Goal: Information Seeking & Learning: Learn about a topic

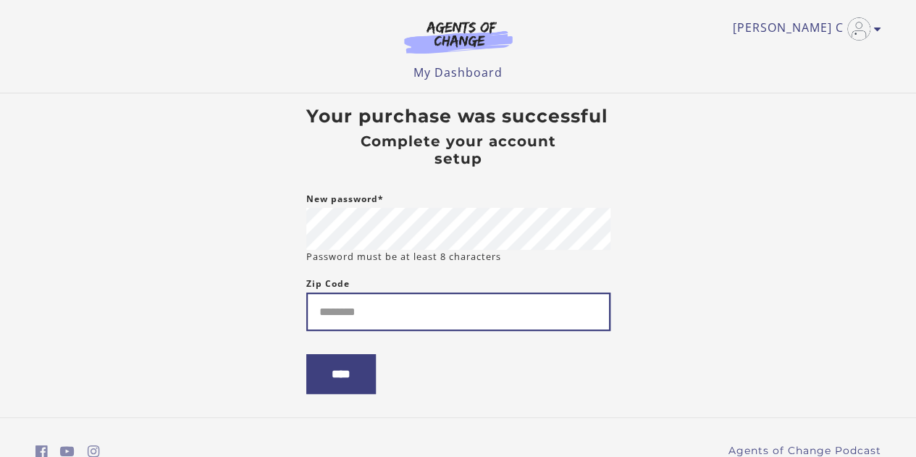
click at [362, 310] on input "Zip Code" at bounding box center [458, 312] width 304 height 38
type input "*****"
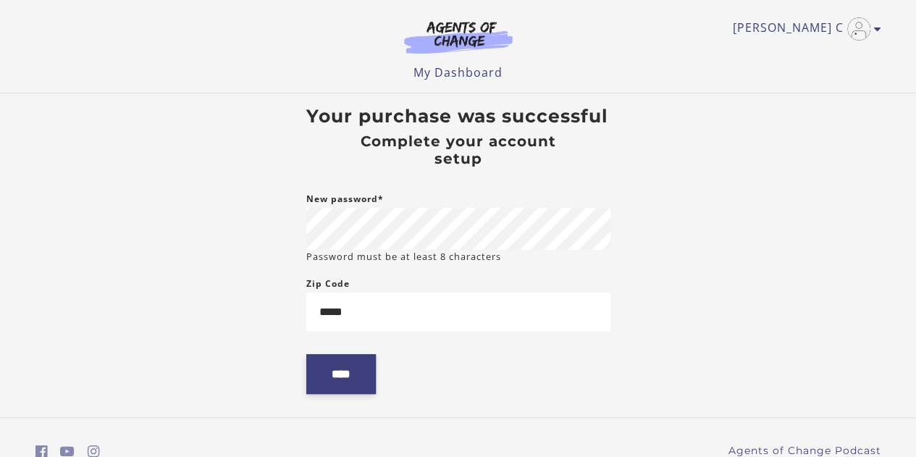
click at [343, 374] on input "****" at bounding box center [341, 374] width 70 height 40
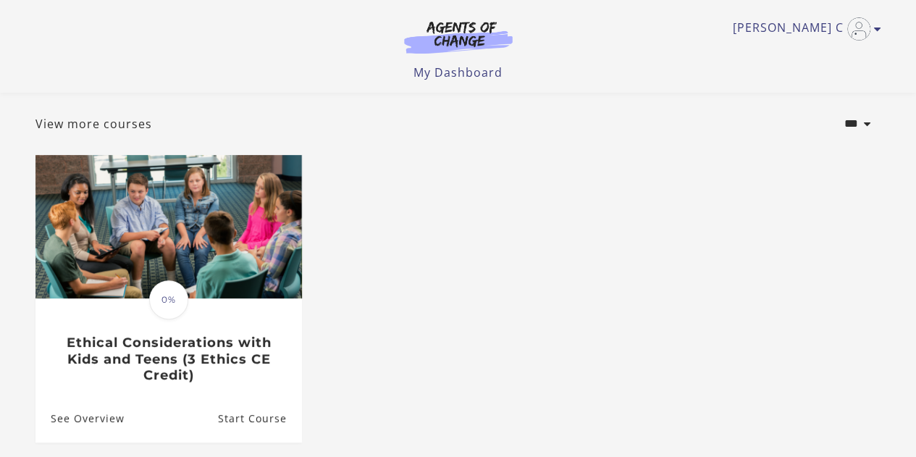
scroll to position [145, 0]
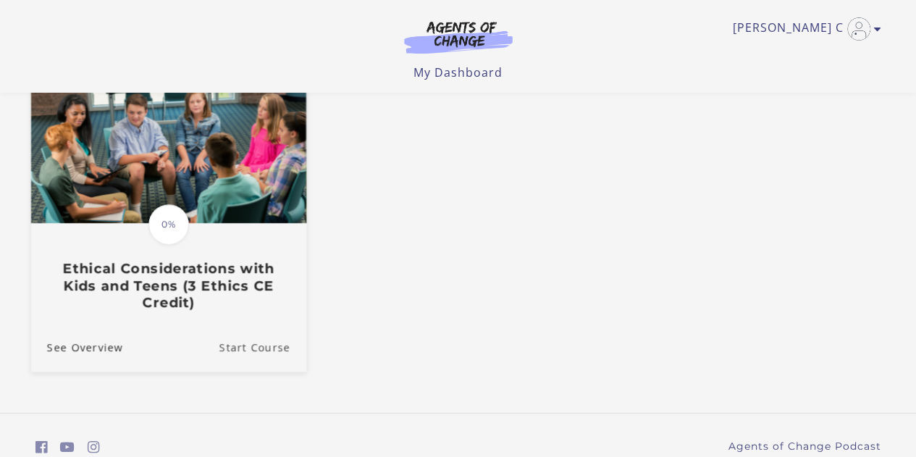
click at [266, 350] on link "Start Course" at bounding box center [262, 346] width 87 height 49
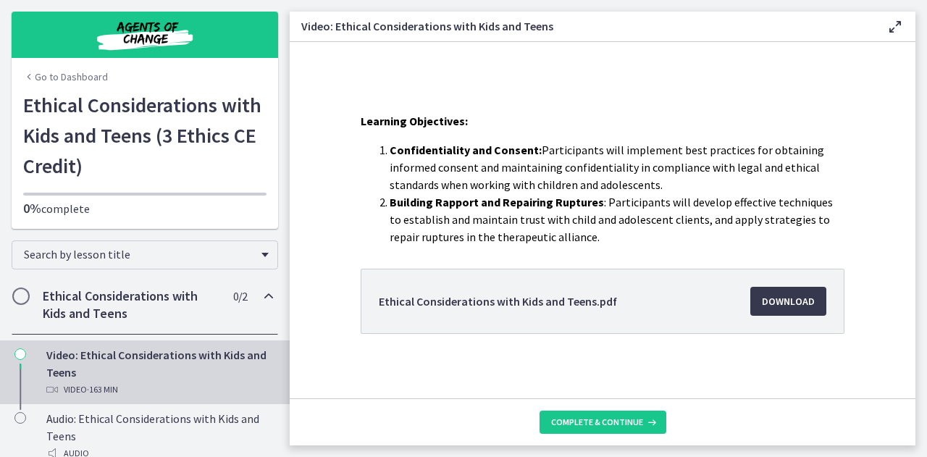
scroll to position [249, 0]
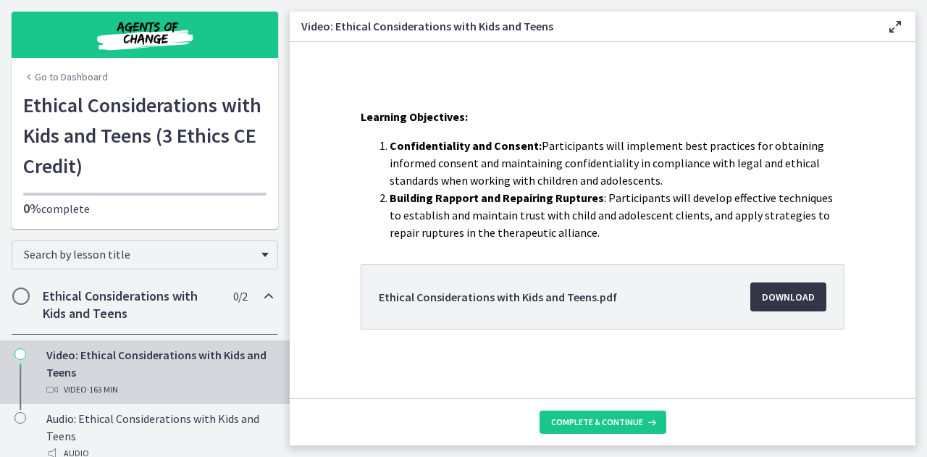
click at [773, 295] on span "Download Opens in a new window" at bounding box center [788, 296] width 53 height 17
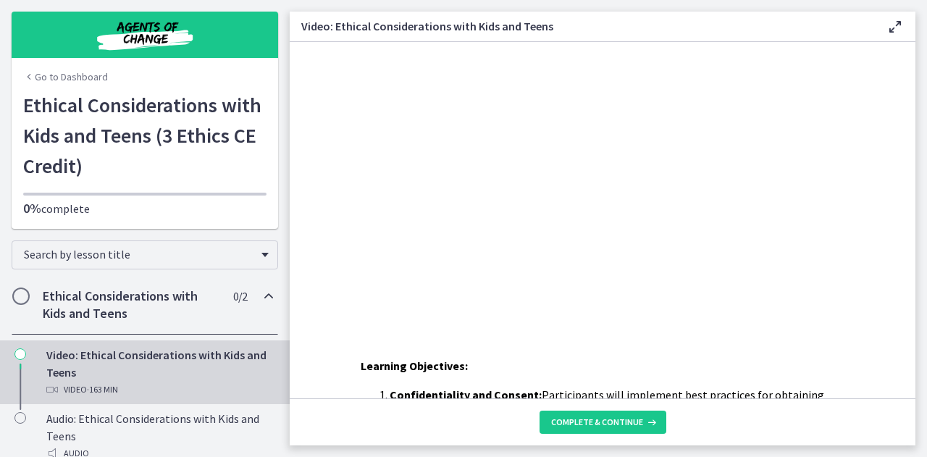
scroll to position [0, 0]
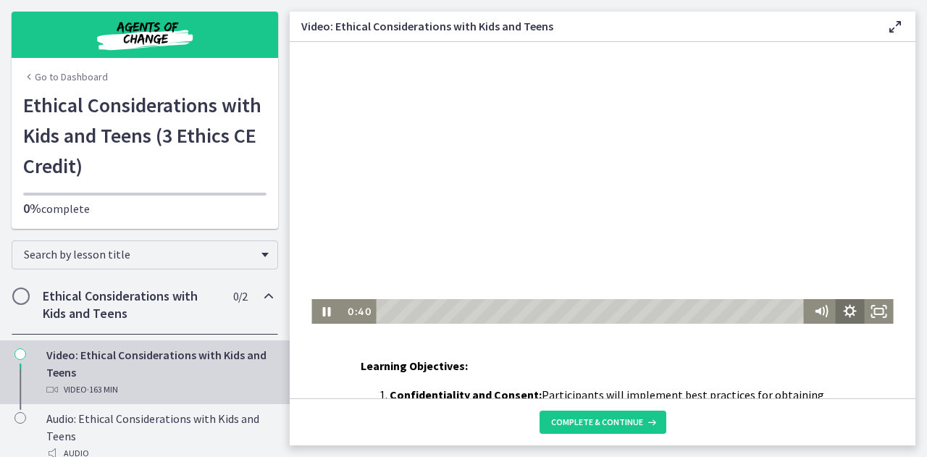
click at [844, 311] on icon "Show settings menu" at bounding box center [850, 311] width 29 height 25
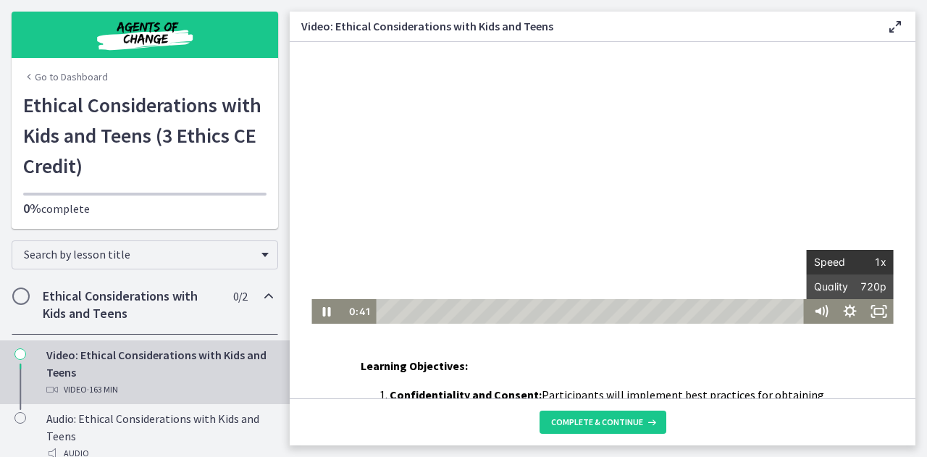
click at [860, 259] on span "1x" at bounding box center [868, 262] width 36 height 25
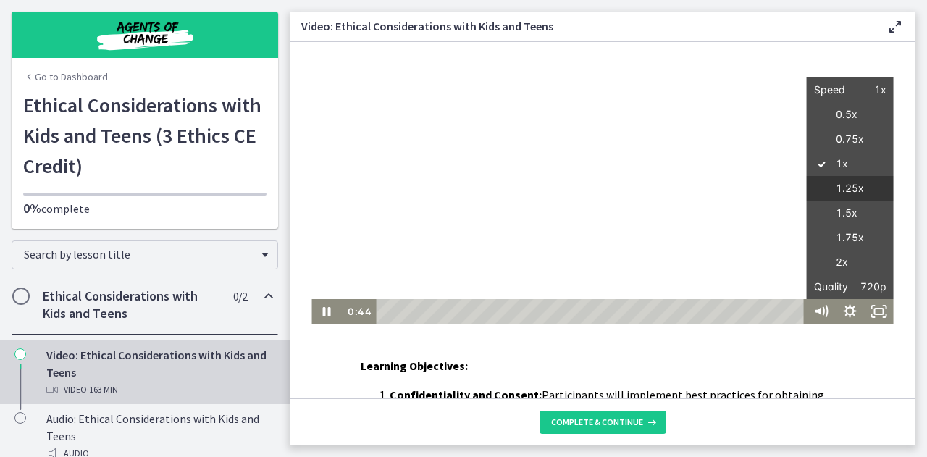
click at [850, 186] on label "1.25x" at bounding box center [850, 188] width 87 height 25
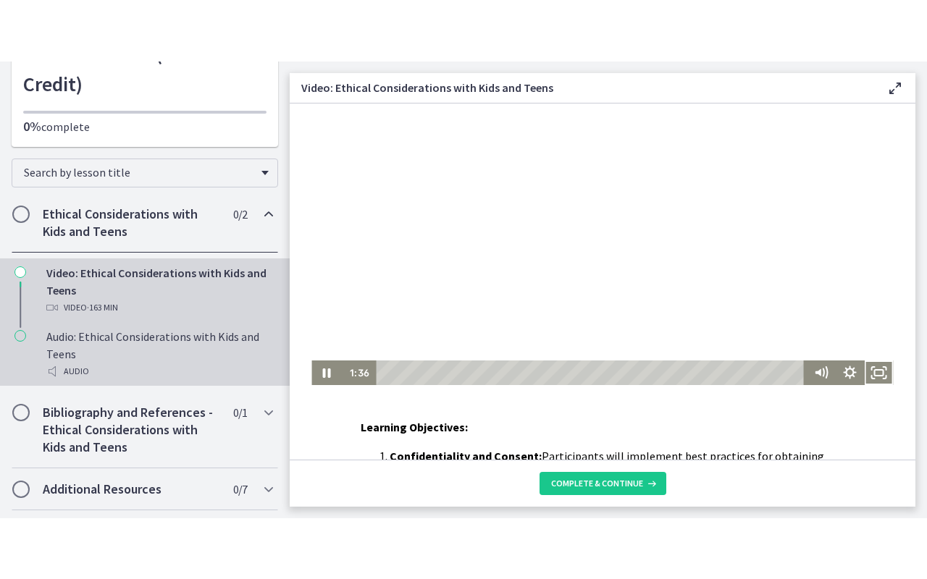
scroll to position [145, 0]
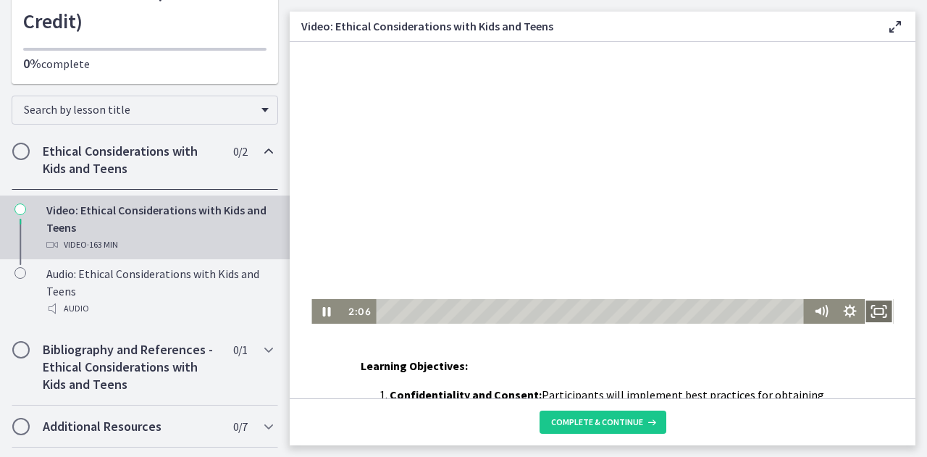
click at [875, 311] on icon "Fullscreen" at bounding box center [879, 311] width 29 height 25
click at [845, 309] on icon "Show settings menu" at bounding box center [850, 311] width 29 height 25
click at [862, 262] on span "1.25x" at bounding box center [868, 262] width 36 height 25
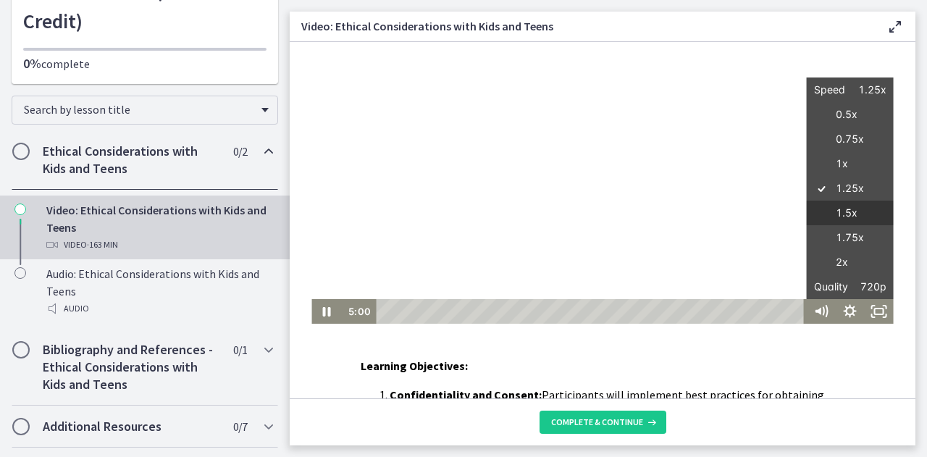
click at [845, 213] on label "1.5x" at bounding box center [850, 213] width 87 height 25
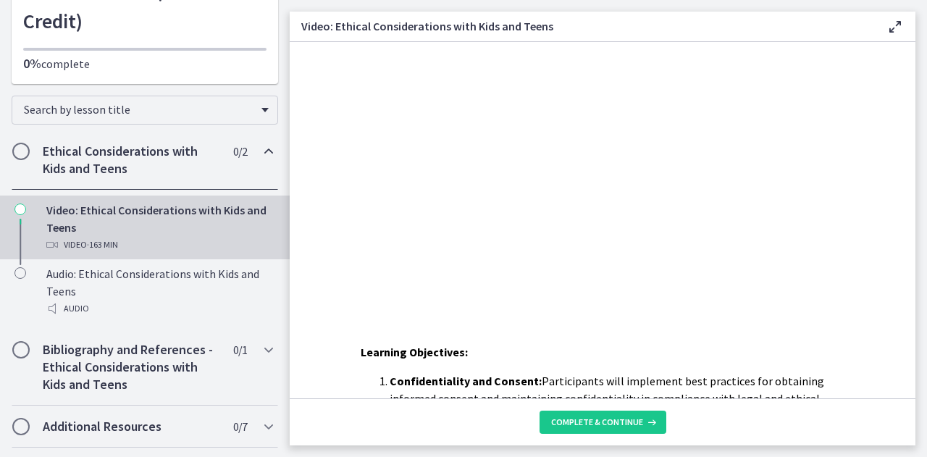
scroll to position [0, 0]
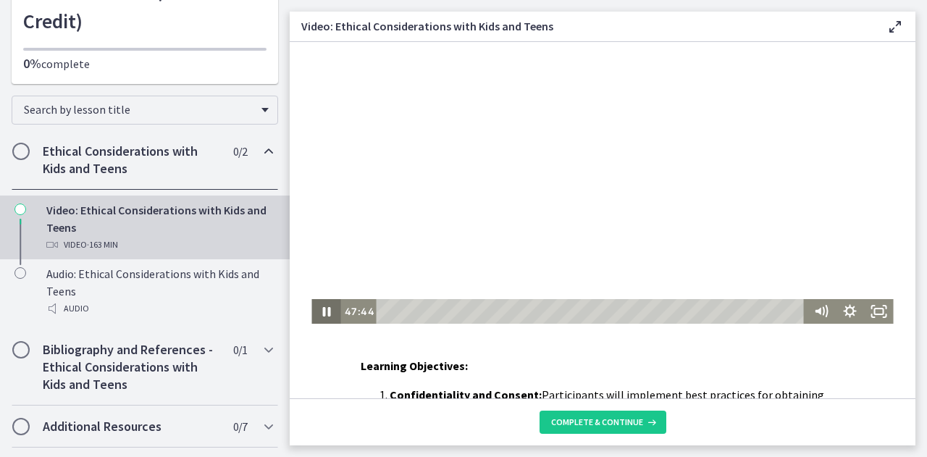
click at [321, 314] on icon "Pause" at bounding box center [325, 311] width 29 height 25
